Goal: Navigation & Orientation: Find specific page/section

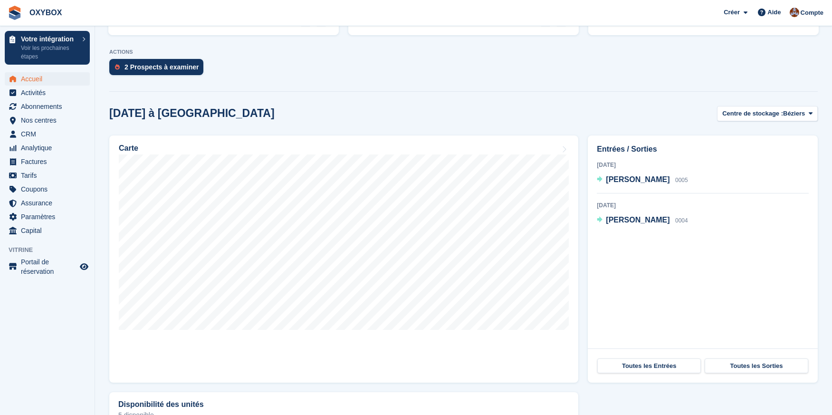
scroll to position [223, 0]
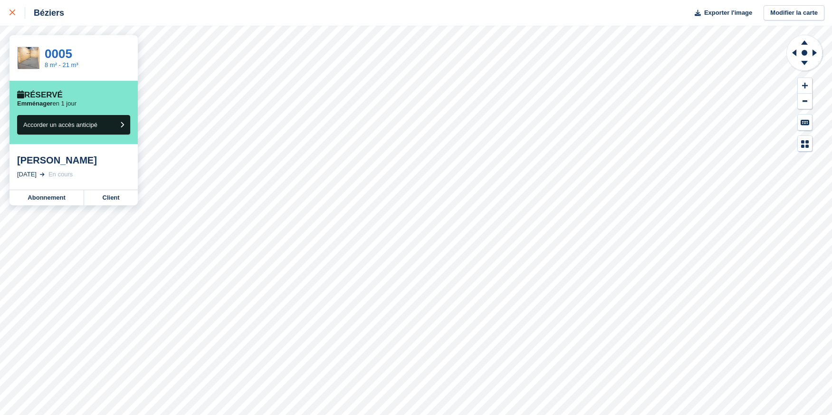
click at [15, 13] on div at bounding box center [17, 12] width 16 height 11
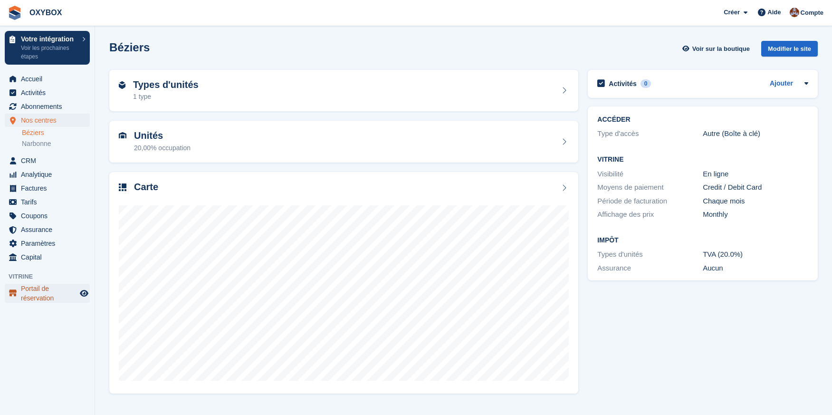
click at [38, 294] on span "Portail de réservation" at bounding box center [49, 293] width 57 height 19
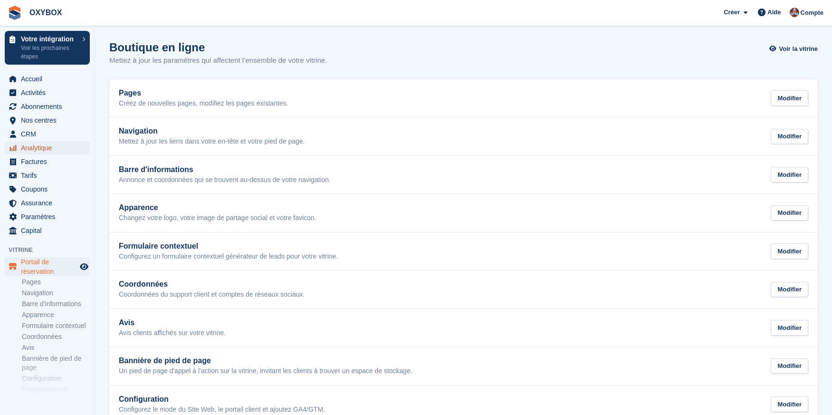
click at [39, 152] on span "Analytique" at bounding box center [49, 147] width 57 height 13
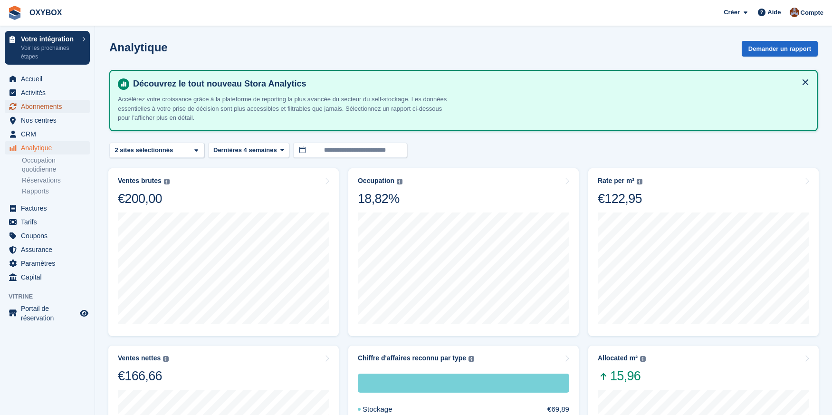
click at [54, 111] on span "Abonnements" at bounding box center [49, 106] width 57 height 13
